Goal: Information Seeking & Learning: Learn about a topic

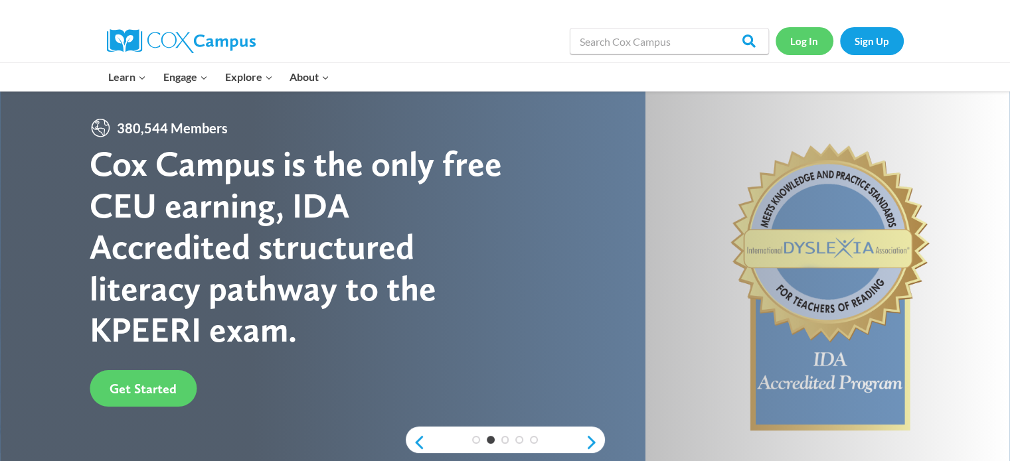
click at [800, 42] on link "Log In" at bounding box center [805, 40] width 58 height 27
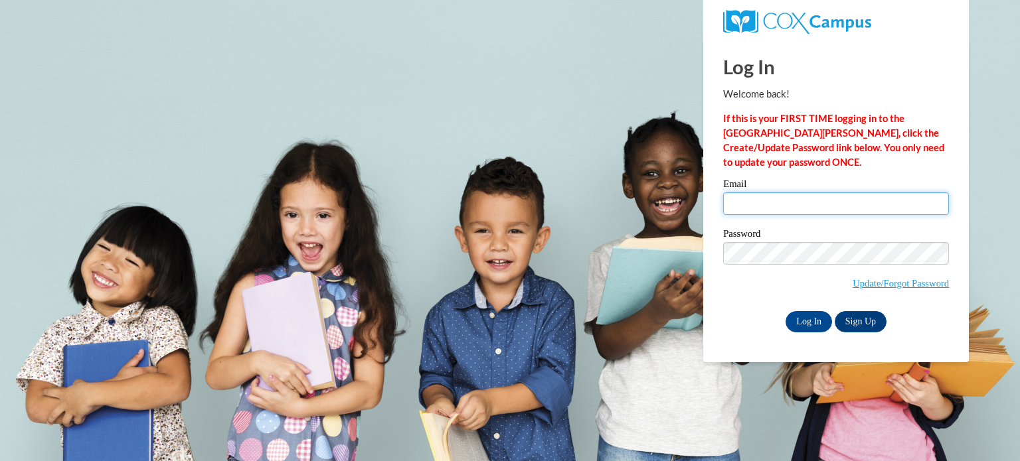
click at [821, 203] on input "Email" at bounding box center [836, 204] width 226 height 23
type input "carley.witkowski@muskegonorway.org"
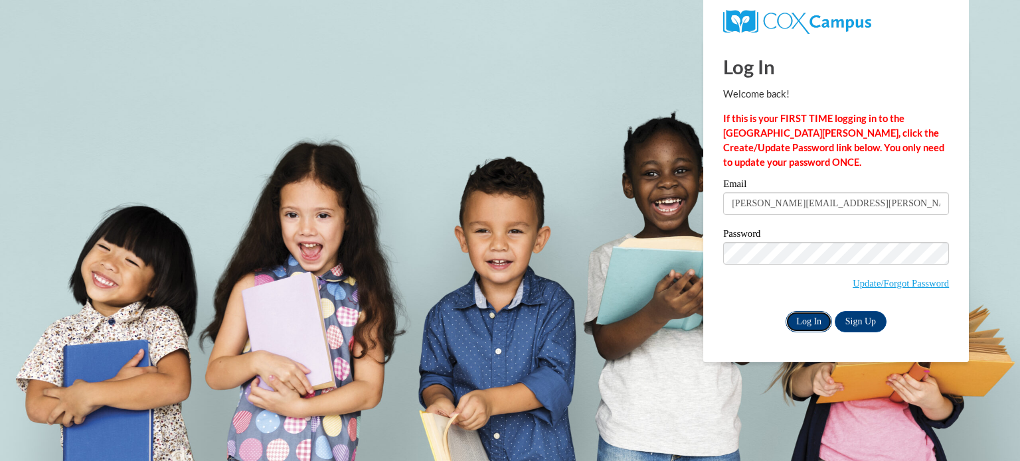
click at [809, 325] on input "Log In" at bounding box center [809, 321] width 46 height 21
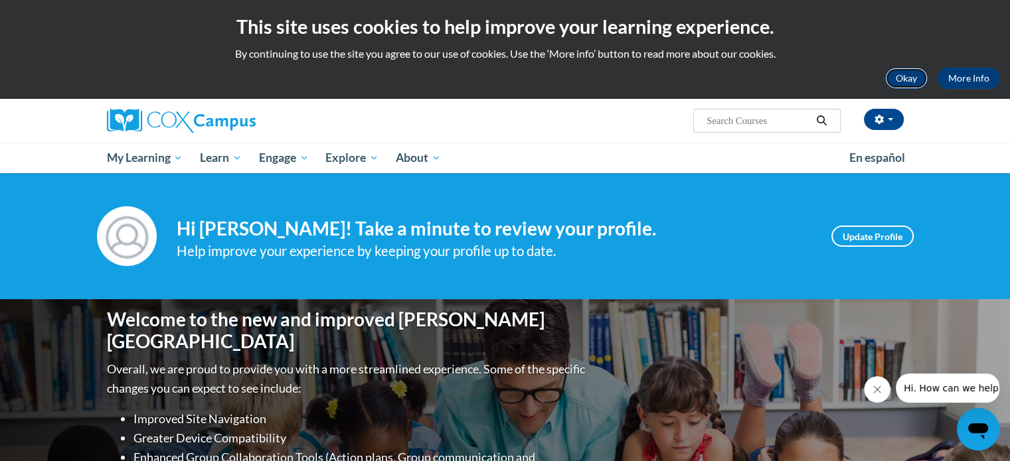
click at [900, 82] on button "Okay" at bounding box center [906, 78] width 42 height 21
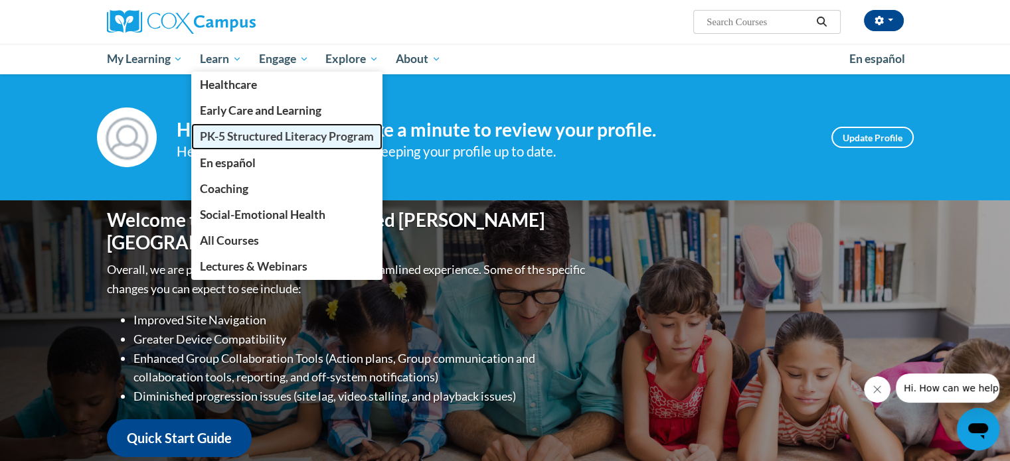
click at [228, 135] on span "PK-5 Structured Literacy Program" at bounding box center [287, 136] width 174 height 14
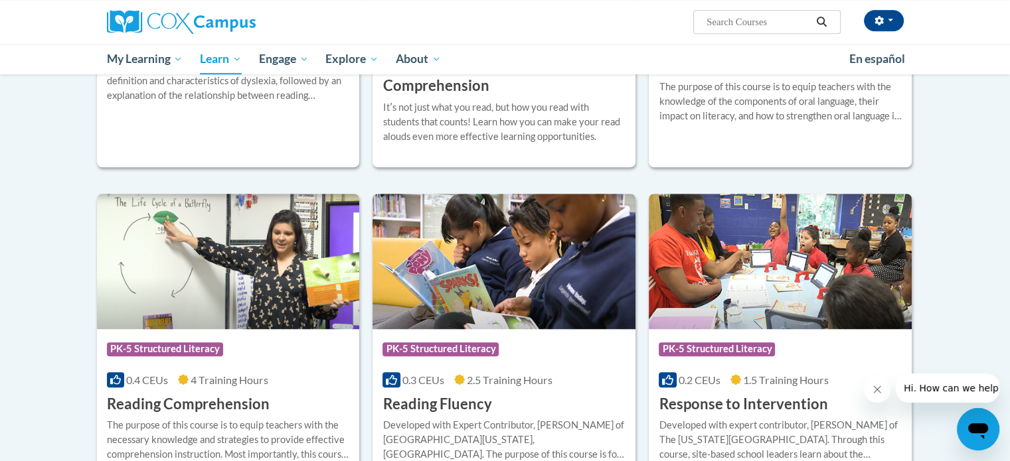
scroll to position [797, 0]
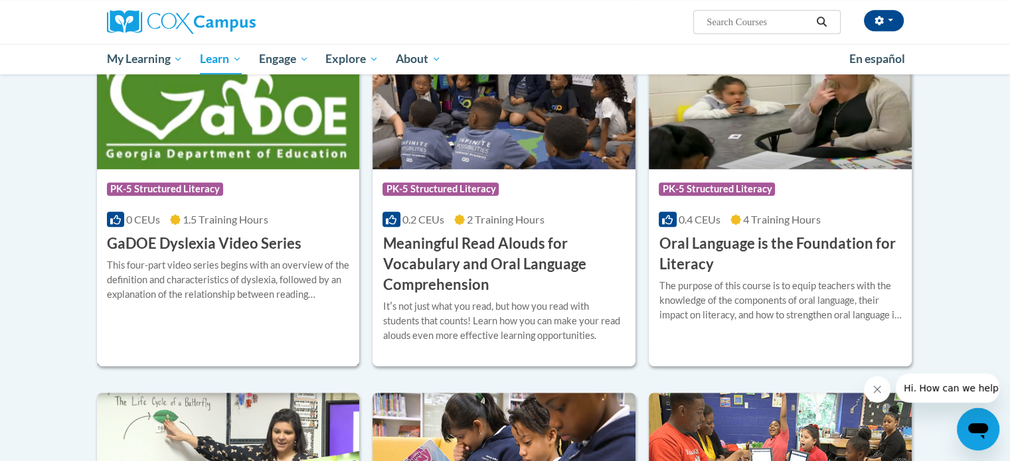
click at [272, 254] on h3 "GaDOE Dyslexia Video Series" at bounding box center [204, 244] width 195 height 21
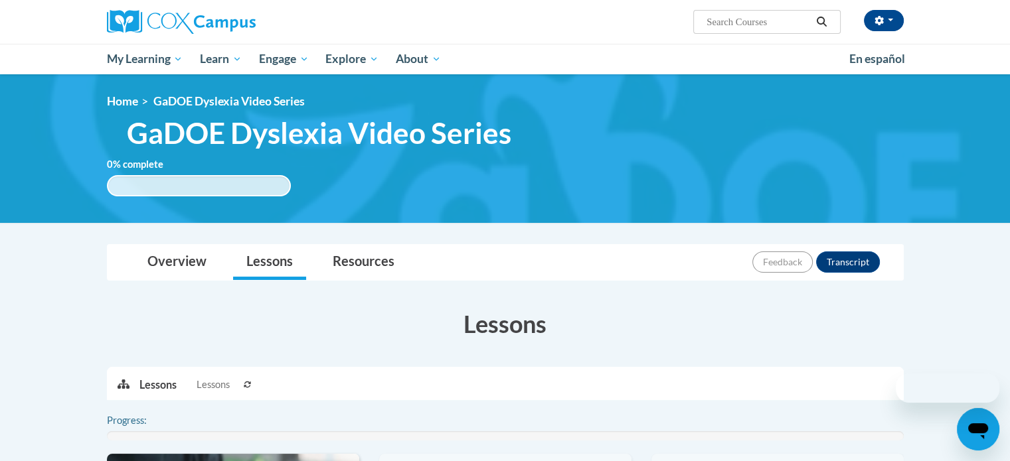
scroll to position [133, 0]
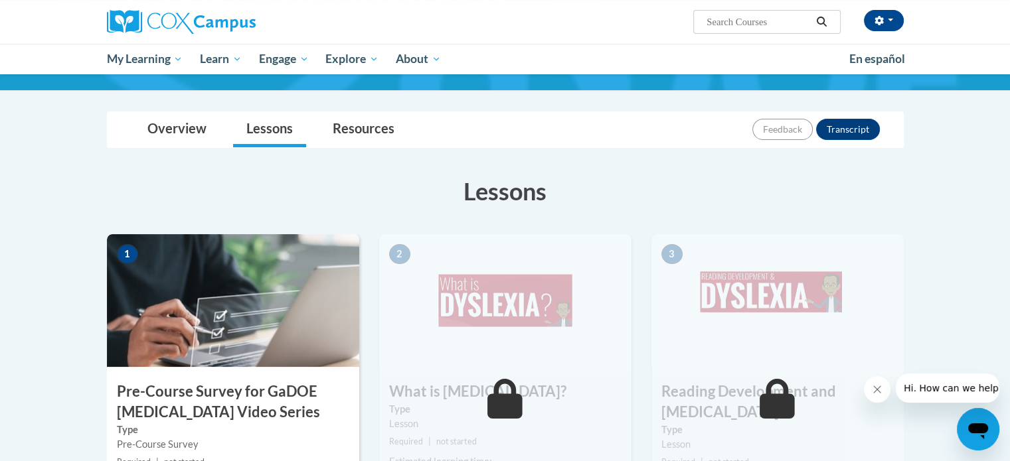
click at [269, 319] on img at bounding box center [233, 300] width 252 height 133
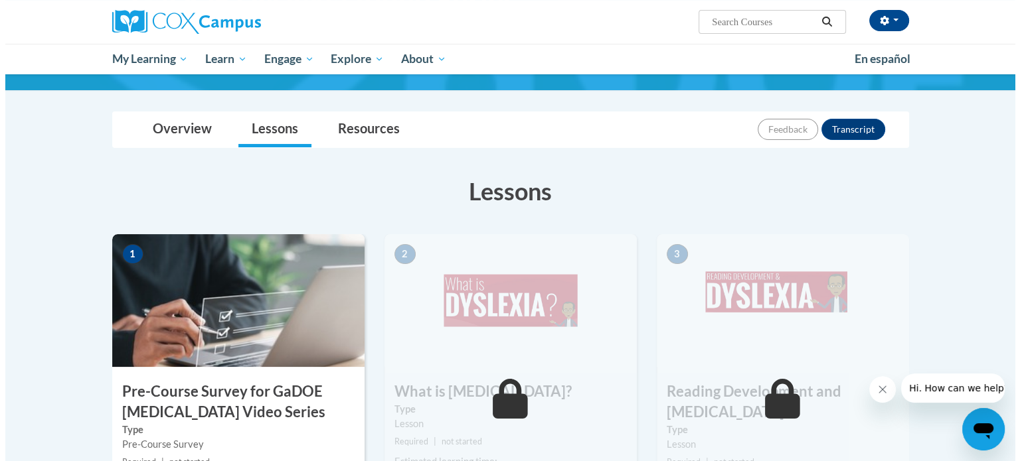
scroll to position [266, 0]
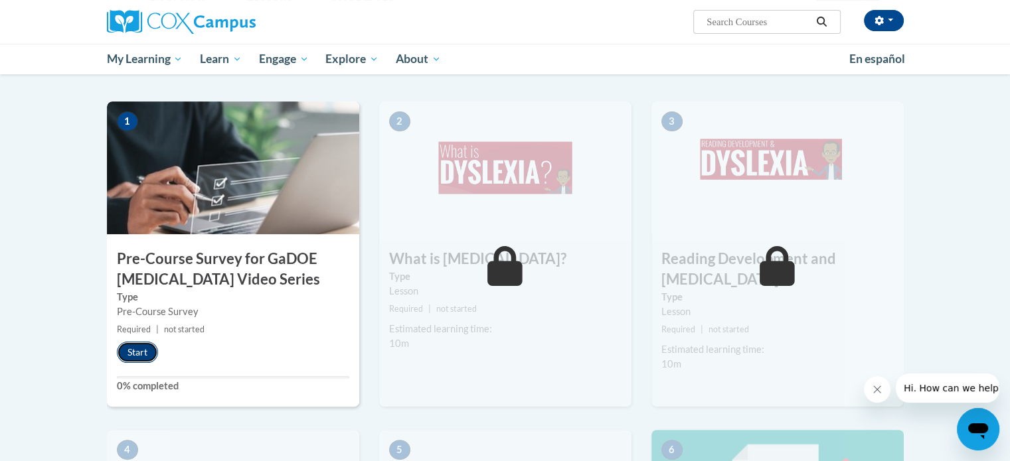
click at [122, 345] on button "Start" at bounding box center [137, 352] width 41 height 21
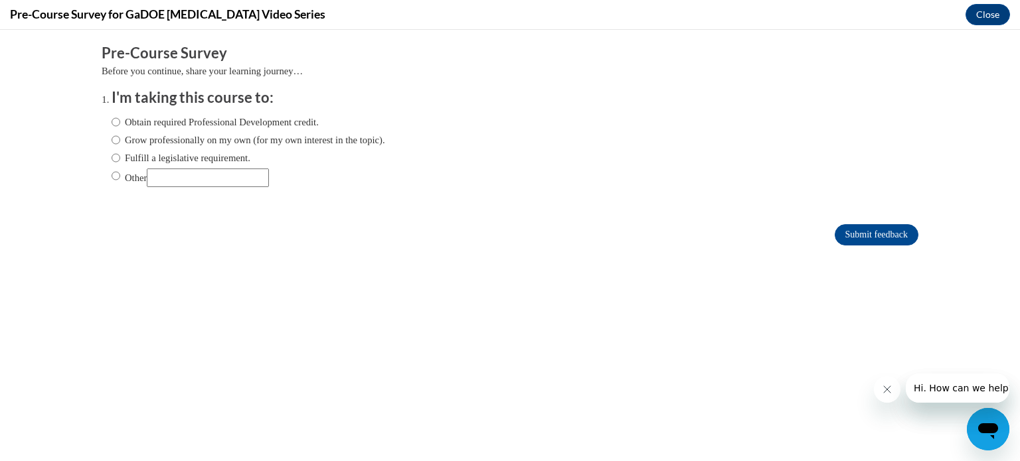
scroll to position [0, 0]
click at [227, 119] on label "Obtain required Professional Development credit." at bounding box center [215, 122] width 207 height 15
click at [120, 119] on input "Obtain required Professional Development credit." at bounding box center [116, 122] width 9 height 15
radio input "true"
click at [229, 161] on label "Fulfill a legislative requirement." at bounding box center [181, 158] width 139 height 15
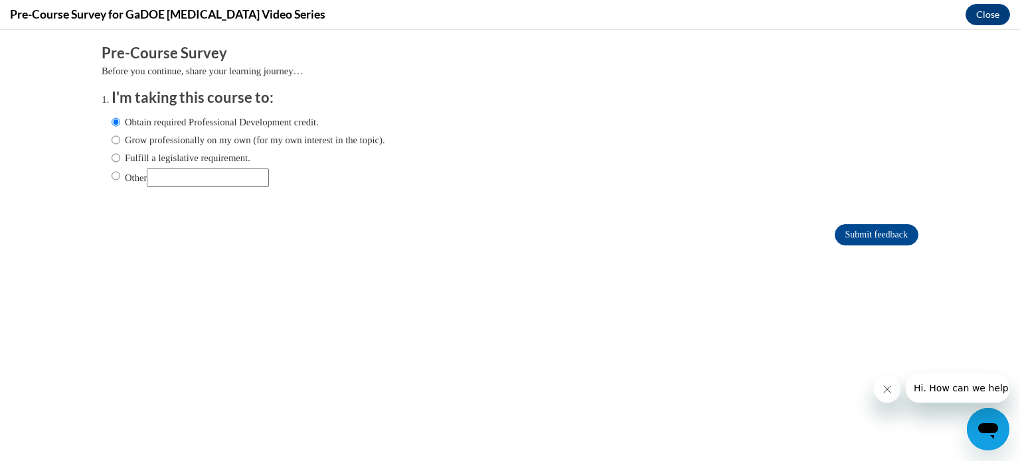
click at [120, 161] on input "Fulfill a legislative requirement." at bounding box center [116, 158] width 9 height 15
radio input "true"
click at [853, 234] on input "Submit feedback" at bounding box center [877, 234] width 84 height 21
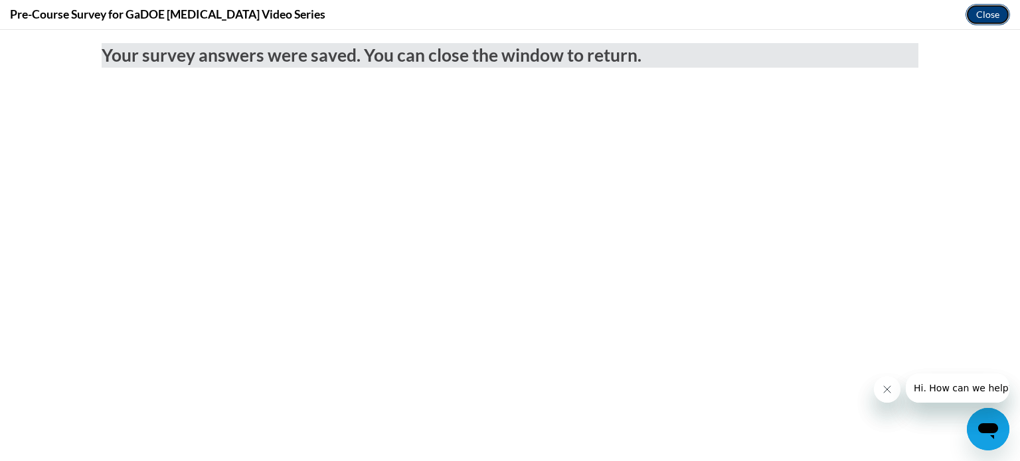
click at [985, 5] on button "Close" at bounding box center [987, 14] width 44 height 21
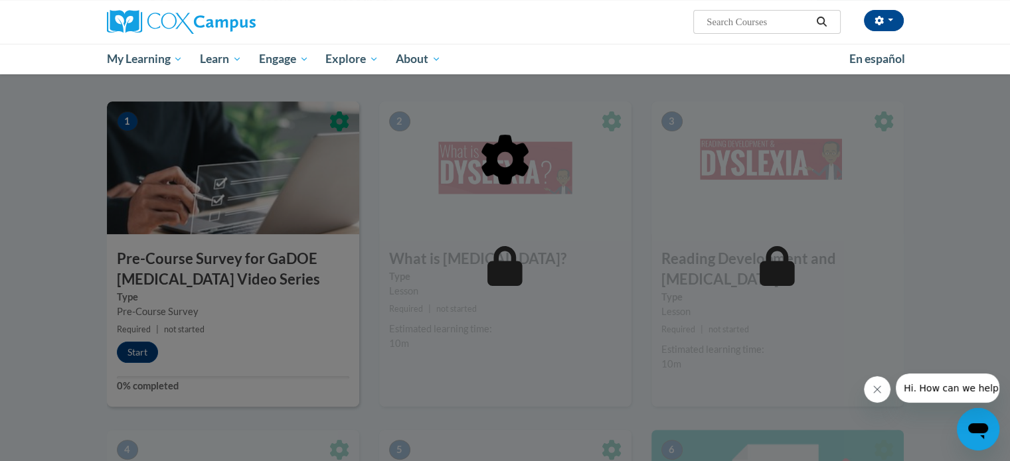
click at [127, 346] on div at bounding box center [505, 228] width 797 height 252
click at [601, 262] on div at bounding box center [505, 228] width 797 height 252
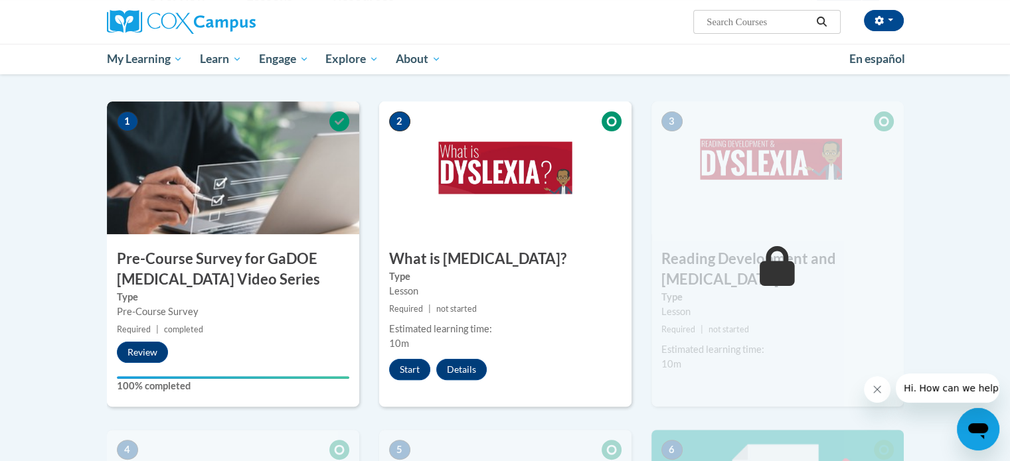
click at [877, 390] on icon "Close message from company" at bounding box center [877, 389] width 7 height 7
click at [405, 373] on button "Start" at bounding box center [409, 369] width 41 height 21
